Goal: Check status: Check status

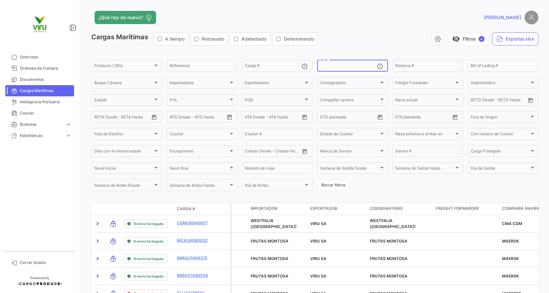
click at [344, 66] on input "OC #" at bounding box center [348, 66] width 57 height 5
paste input "20072942,20075834,20076103,20075674,20075675,,,,,,,,,,,,,,,,,,,,,,,,,,,,,,,,,,,…"
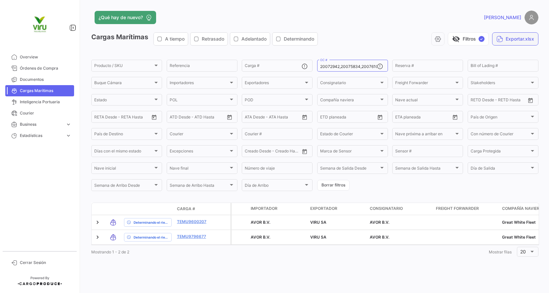
click at [511, 39] on button "Exportar.xlsx" at bounding box center [515, 38] width 46 height 13
click at [357, 64] on input "20072942,20075834,20076103,20075674,20075675,,,,,,,,,,,,,,,,,,,,,,,,,,,,,,,,,,,…" at bounding box center [348, 66] width 57 height 5
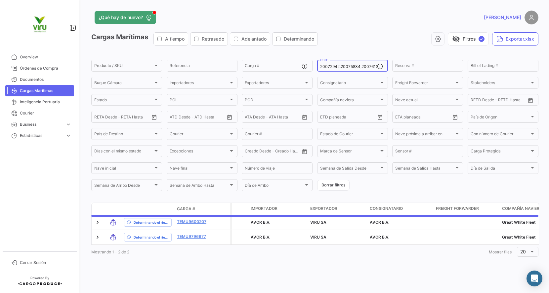
type input ",,,,,,,,,,,,,,,,,,,,,,,,,,,,,,,,,,,,,,,,,,,,,,,,,,,,,,,,,,,,,,,,,,,,,,,,,,,,,,,…"
click at [357, 64] on input ",,,,,,,,,,,,,,,,,,,,,,,,,,,,,,,,,,,,,,,,,,,,,,,,,,,,,,,,,,,,,,,,,,,,,,,,,,,,,,,…" at bounding box center [348, 66] width 57 height 5
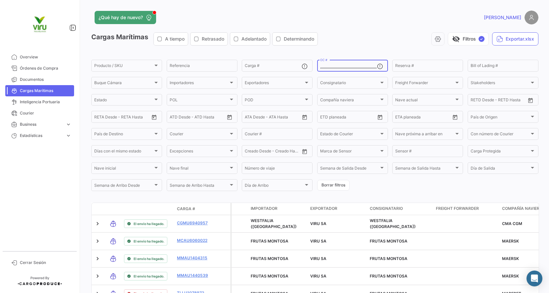
click at [357, 64] on input ",,,,,,,,,,,,,,,,,,,,,,,,,,,,,,,,,,,,,,,,,,,,,,,,,,,,,,,,,,,,,,,,,,,,,,,,,,,,,,,…" at bounding box center [348, 66] width 57 height 5
click at [346, 66] on input ",,,,,,,,,,,,,,,,,,,,,,,,,,,,,,,,,,,,,,,,,,,,,,,,,,,,,,,,,,,,,,,,,,,,,,,,,,,,,,,…" at bounding box center [348, 66] width 57 height 5
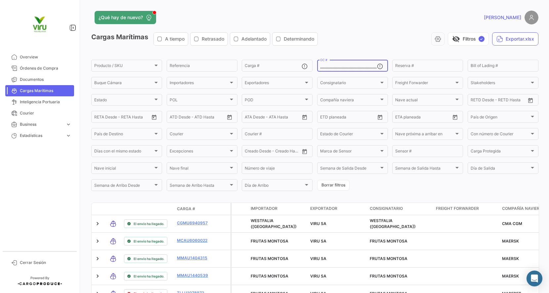
click at [346, 66] on input ",,,,,,,,,,,,,,,,,,,,,,,,,,,,,,,,,,,,,,,,,,,,,,,,,,,,,,,,,,,,,,,,,,,,,,,,,,,,,,,…" at bounding box center [348, 66] width 57 height 5
paste input "20076103"
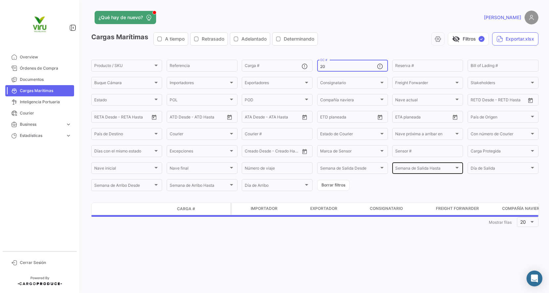
type input "2"
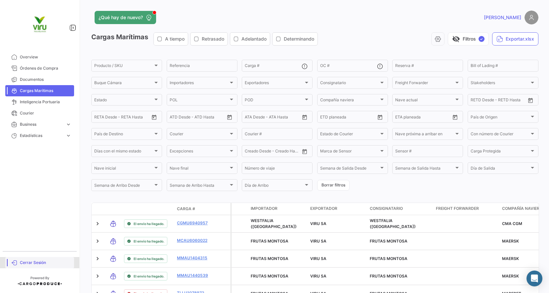
click at [32, 263] on span "Cerrar Sesión" at bounding box center [46, 263] width 52 height 6
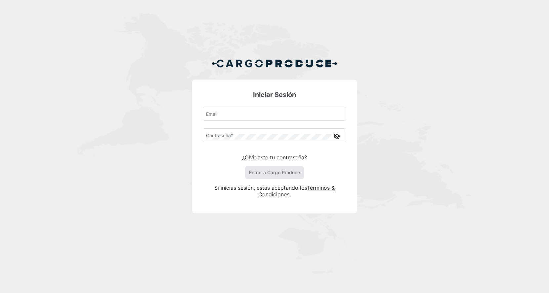
type input "[EMAIL_ADDRESS][DOMAIN_NAME]"
